Goal: Task Accomplishment & Management: Use online tool/utility

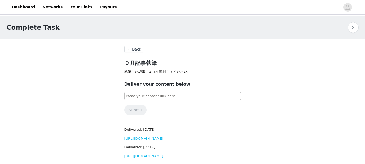
scroll to position [5, 0]
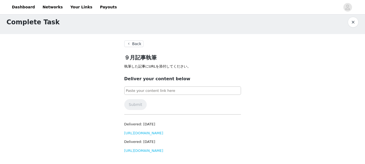
click at [136, 41] on button "Back" at bounding box center [133, 44] width 19 height 6
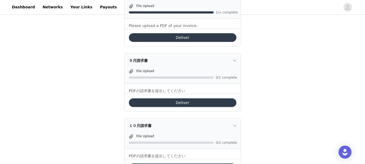
scroll to position [87, 0]
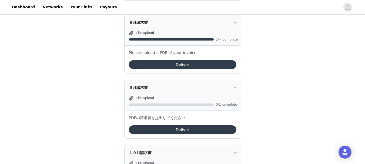
click at [188, 127] on button "Deliver" at bounding box center [183, 130] width 108 height 9
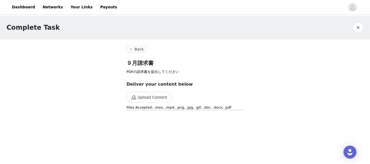
click at [157, 97] on button "Upload Content" at bounding box center [148, 97] width 45 height 11
click at [136, 48] on button "Back" at bounding box center [135, 49] width 19 height 6
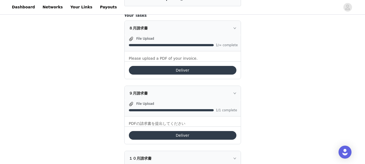
scroll to position [135, 0]
